Goal: Information Seeking & Learning: Learn about a topic

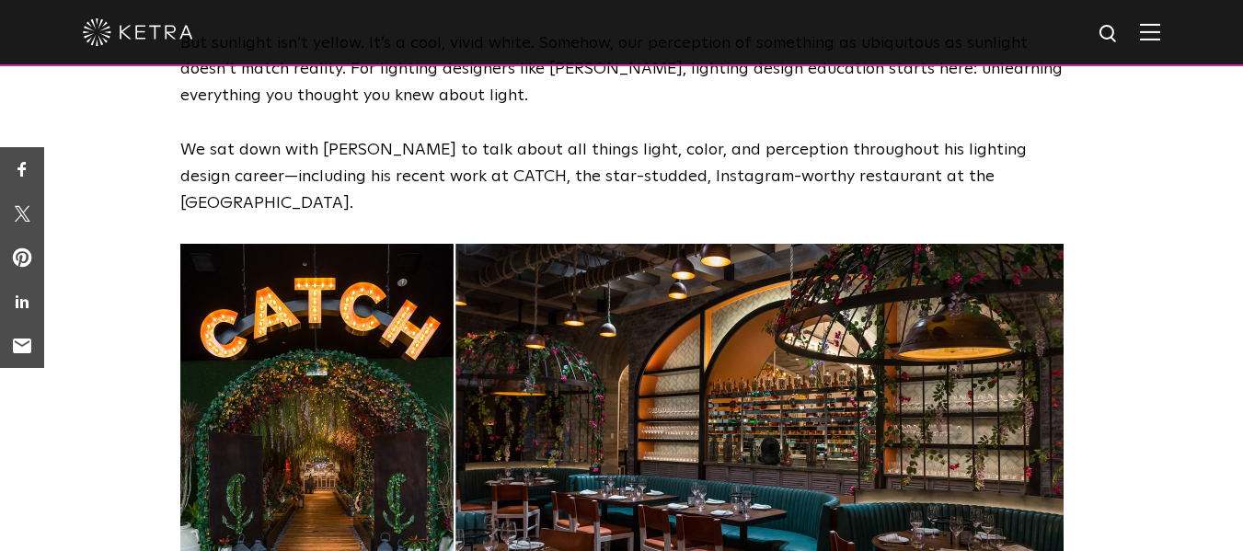
scroll to position [710, 0]
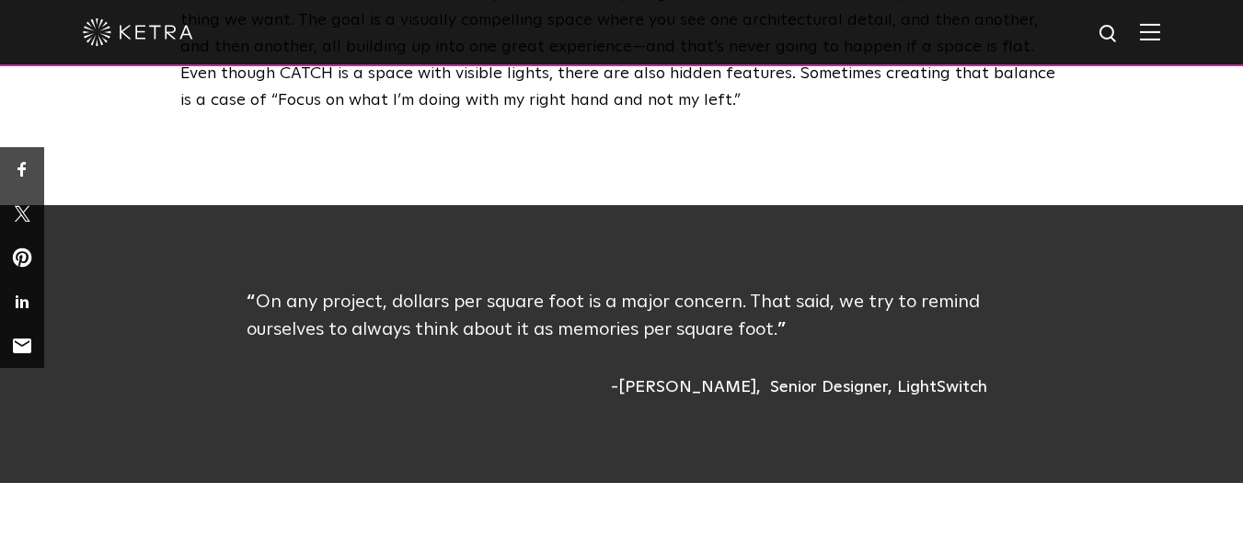
drag, startPoint x: 1256, startPoint y: 30, endPoint x: 1256, endPoint y: 180, distance: 150.0
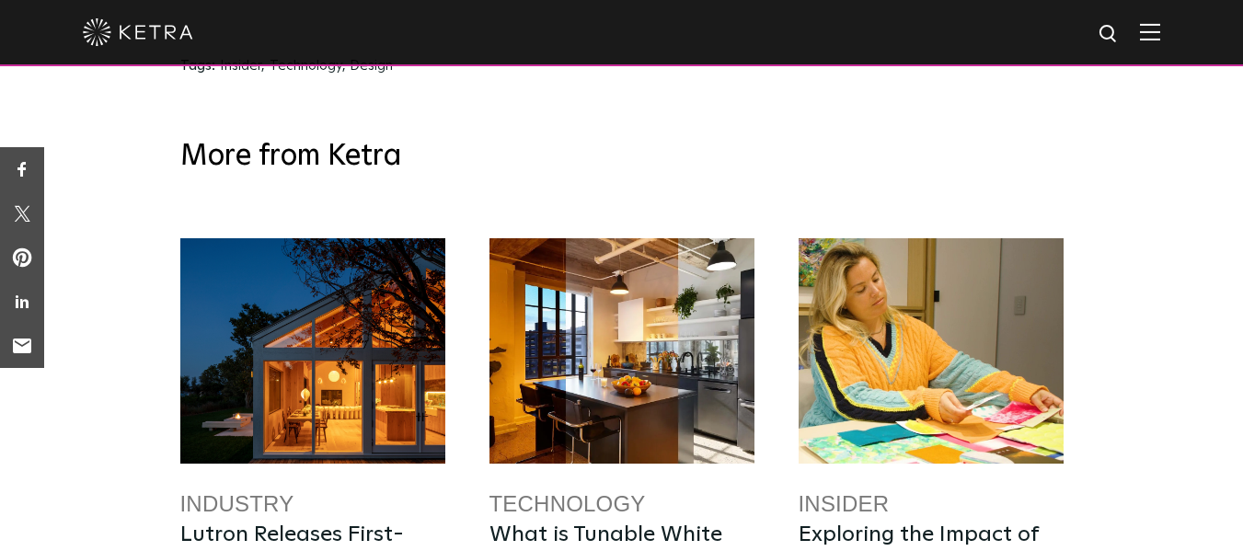
scroll to position [6264, 0]
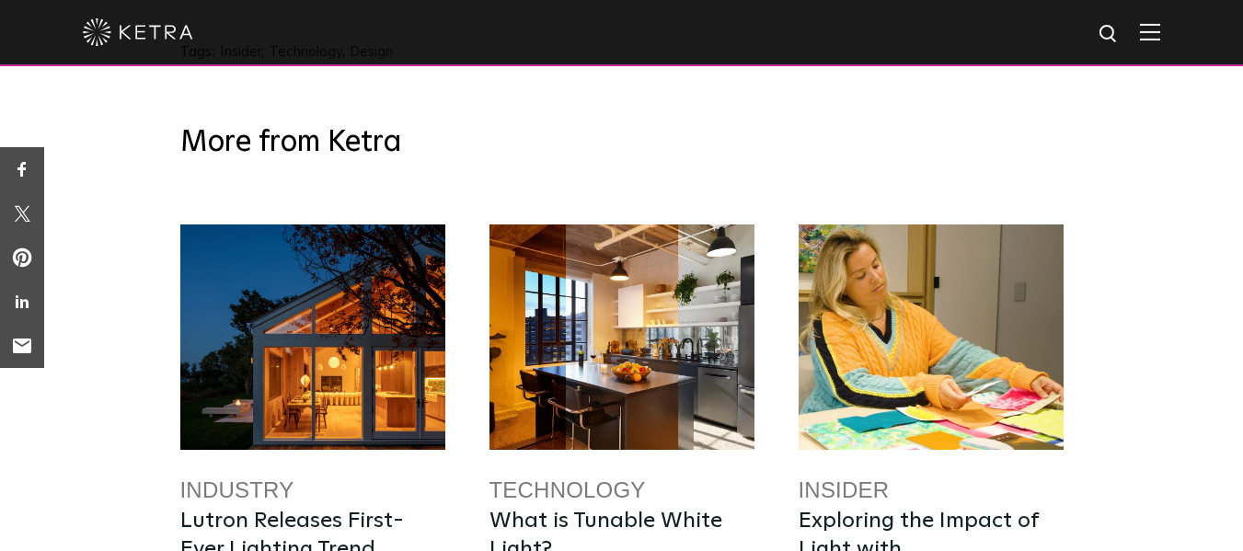
click at [518, 362] on div at bounding box center [622, 337] width 265 height 225
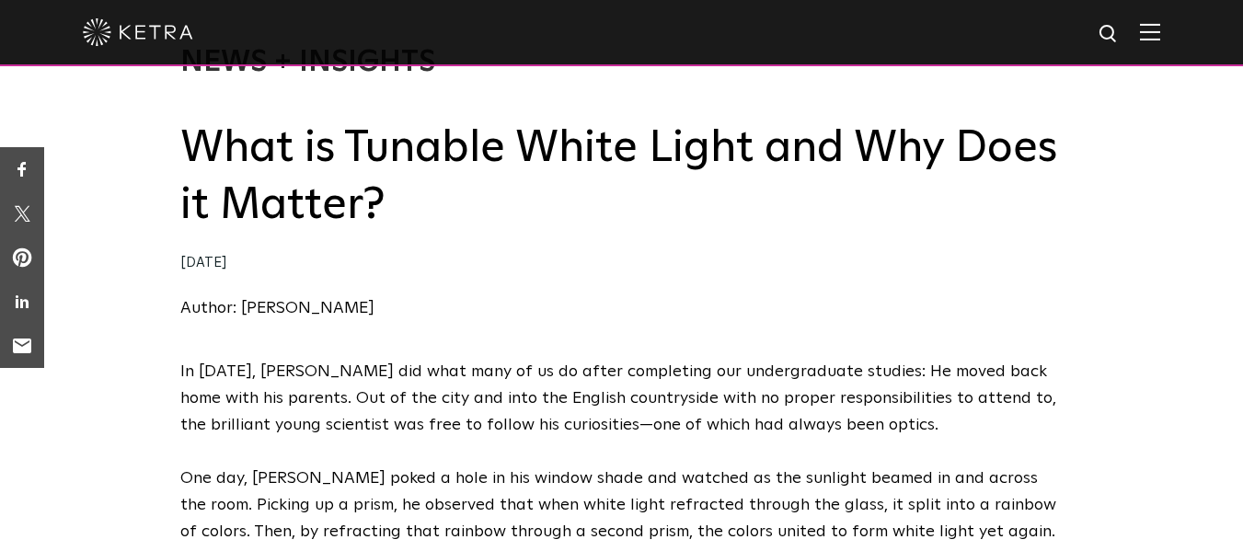
scroll to position [162, 0]
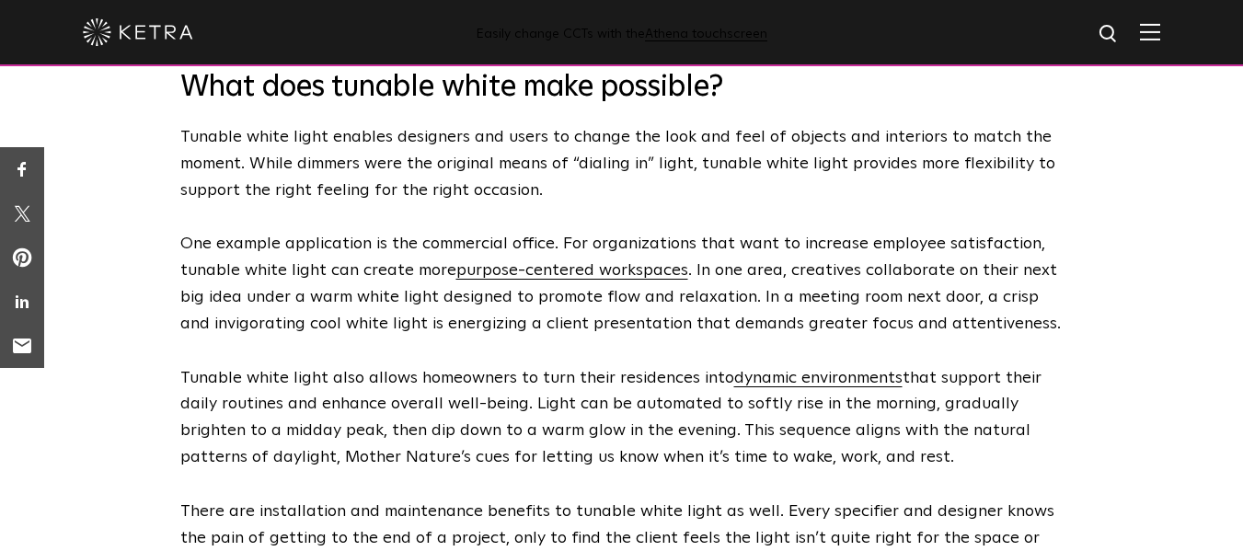
drag, startPoint x: 1256, startPoint y: 41, endPoint x: 1256, endPoint y: 169, distance: 127.9
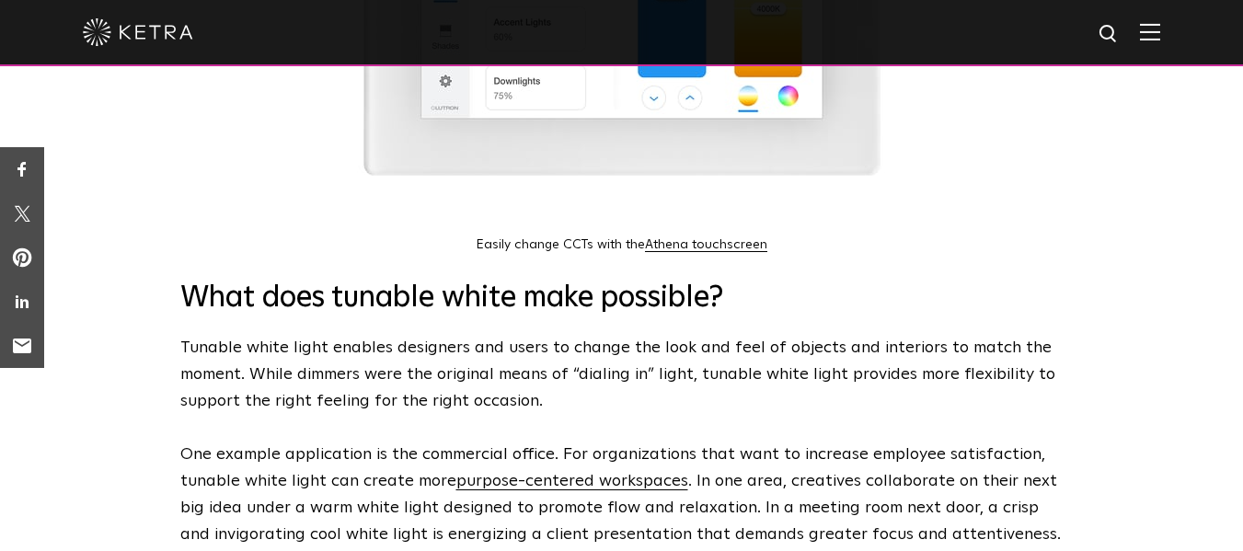
scroll to position [0, 0]
